Goal: Find specific page/section: Find specific page/section

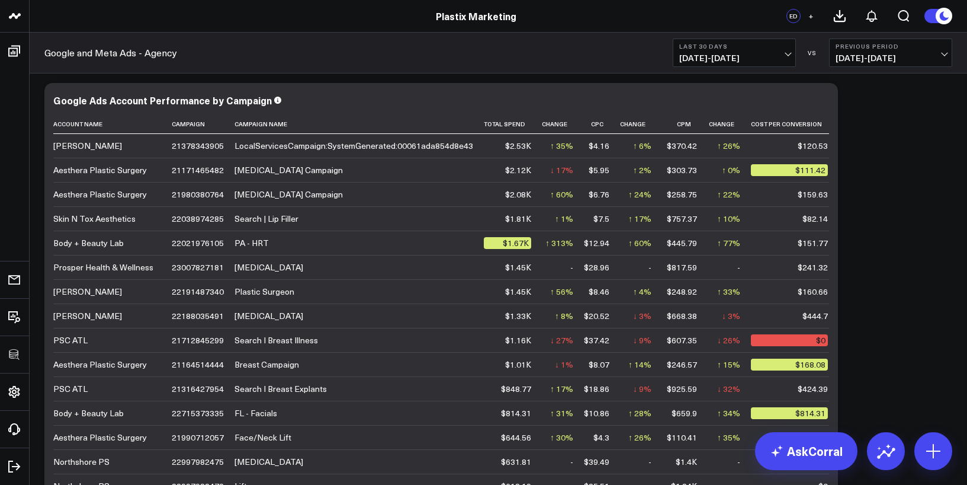
scroll to position [508, 0]
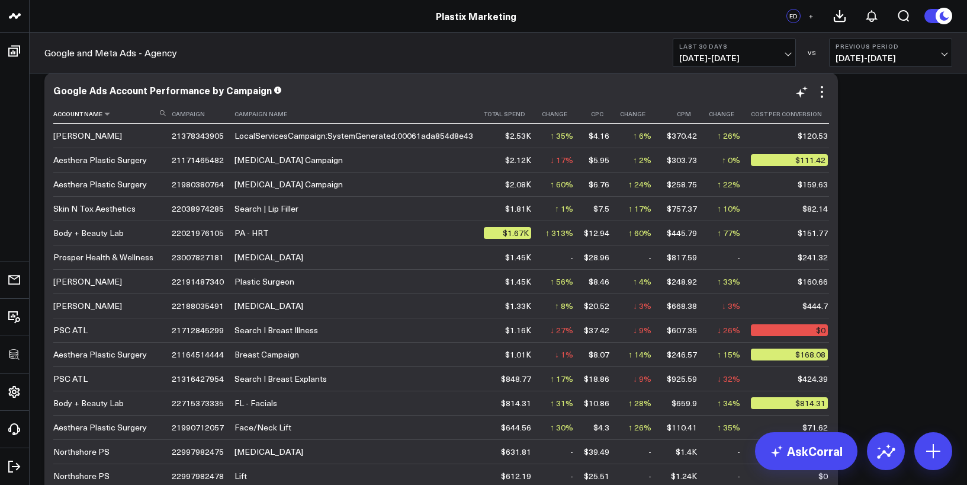
click at [110, 118] on th "Account Name" at bounding box center [112, 114] width 118 height 20
click at [107, 116] on icon at bounding box center [106, 113] width 9 height 7
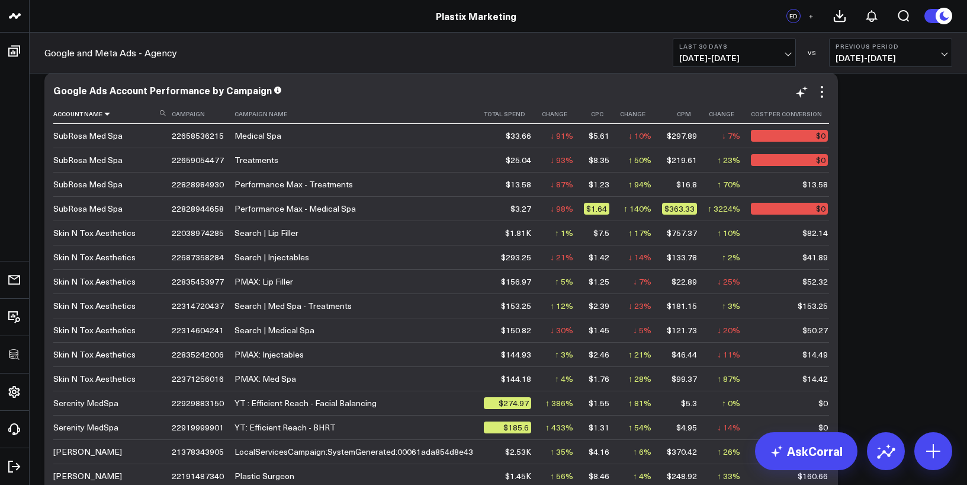
click at [107, 116] on icon at bounding box center [106, 113] width 9 height 7
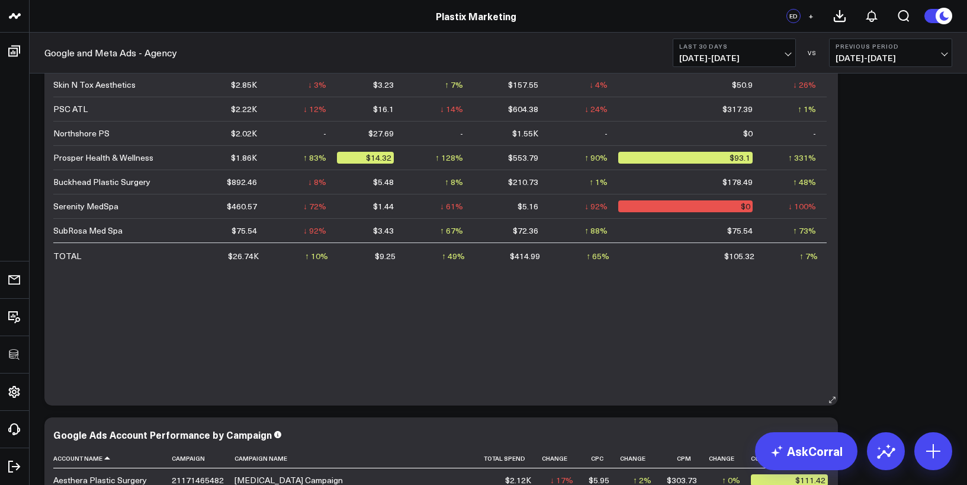
scroll to position [162, 0]
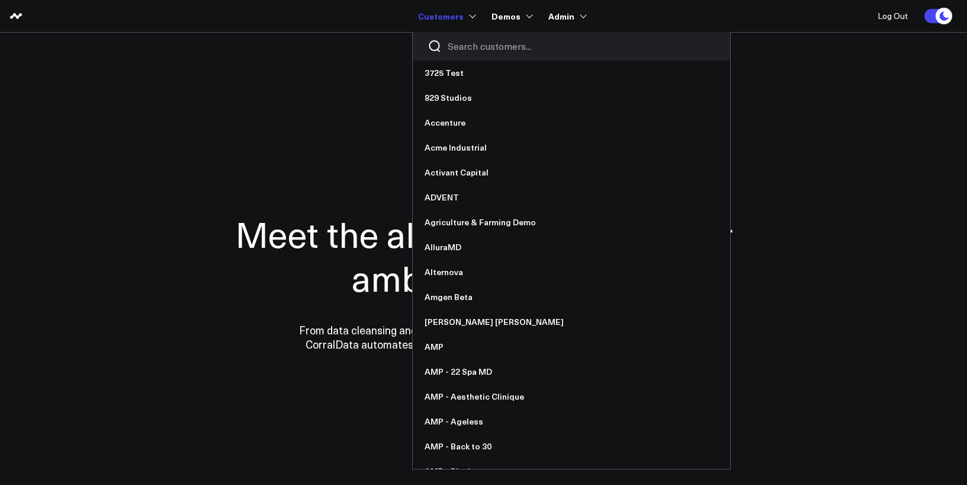
click at [469, 44] on input "Search customers input" at bounding box center [582, 46] width 268 height 13
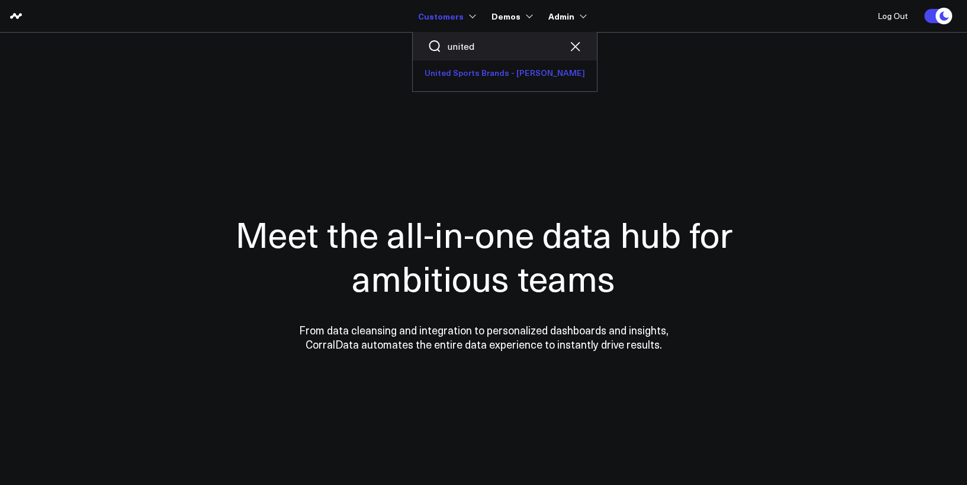
type input "united"
click at [479, 66] on link "United Sports Brands - [PERSON_NAME]" at bounding box center [505, 72] width 184 height 25
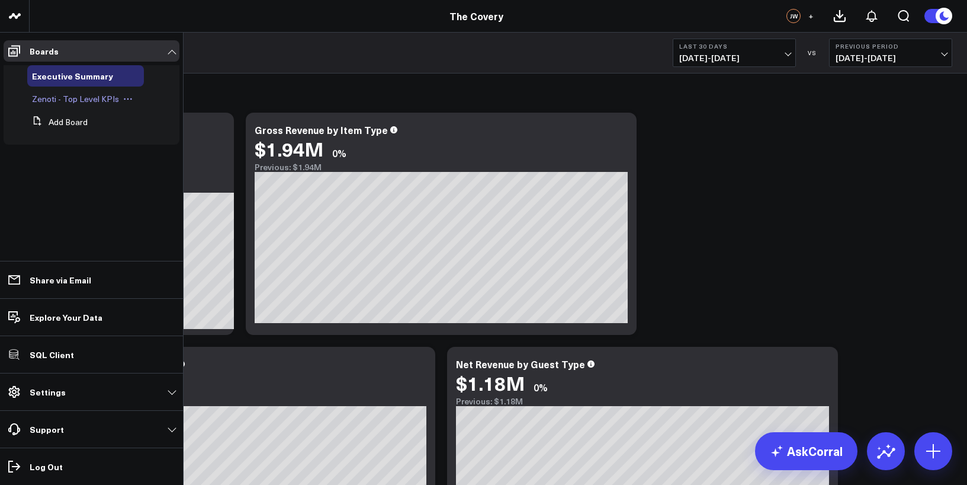
click at [39, 100] on span "Zenoti - Top Level KPIs" at bounding box center [75, 98] width 87 height 11
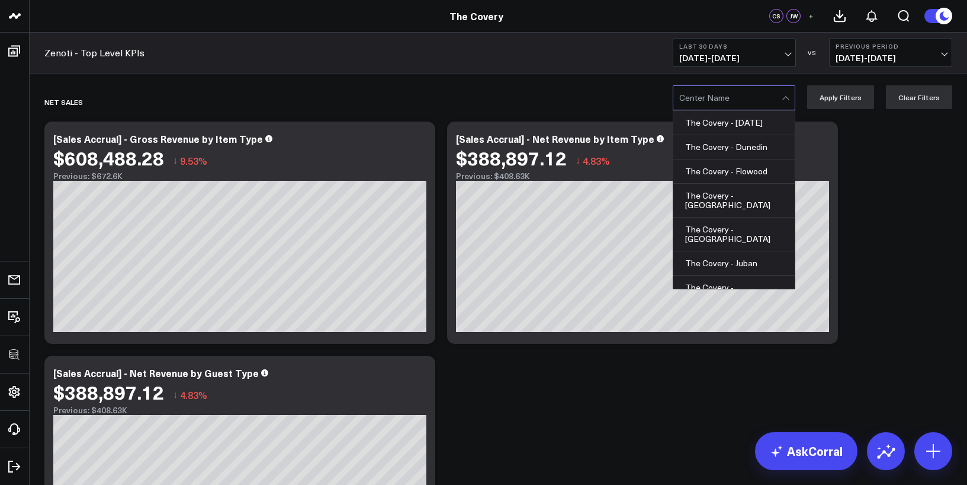
click at [715, 108] on div at bounding box center [730, 98] width 102 height 24
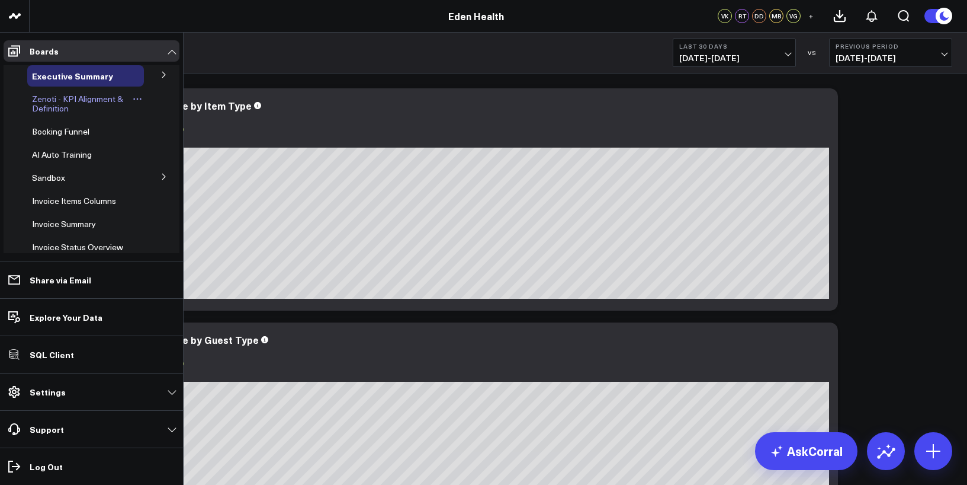
click at [48, 101] on span "Zenoti - KPI Alignment & Definition" at bounding box center [77, 103] width 91 height 21
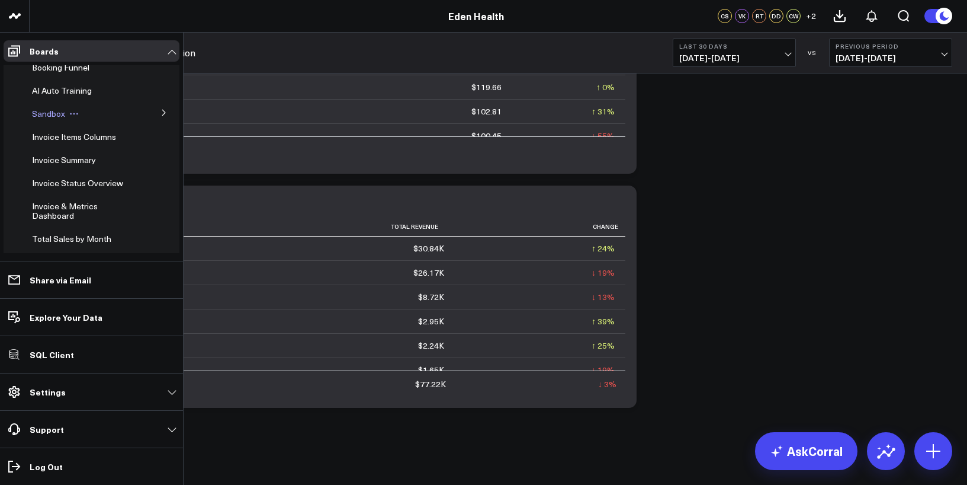
scroll to position [66, 0]
